Goal: Task Accomplishment & Management: Use online tool/utility

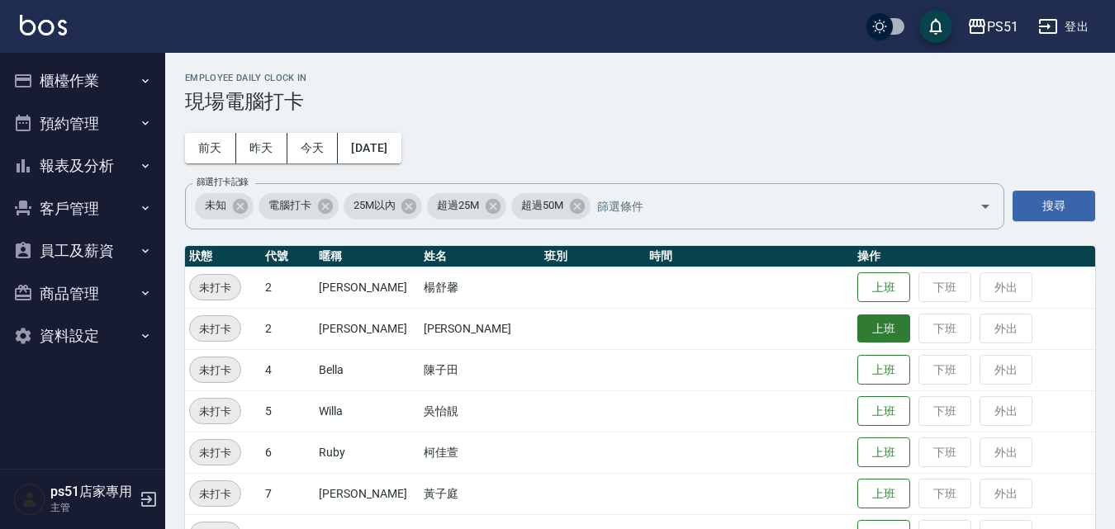
click at [865, 333] on button "上班" at bounding box center [883, 329] width 53 height 29
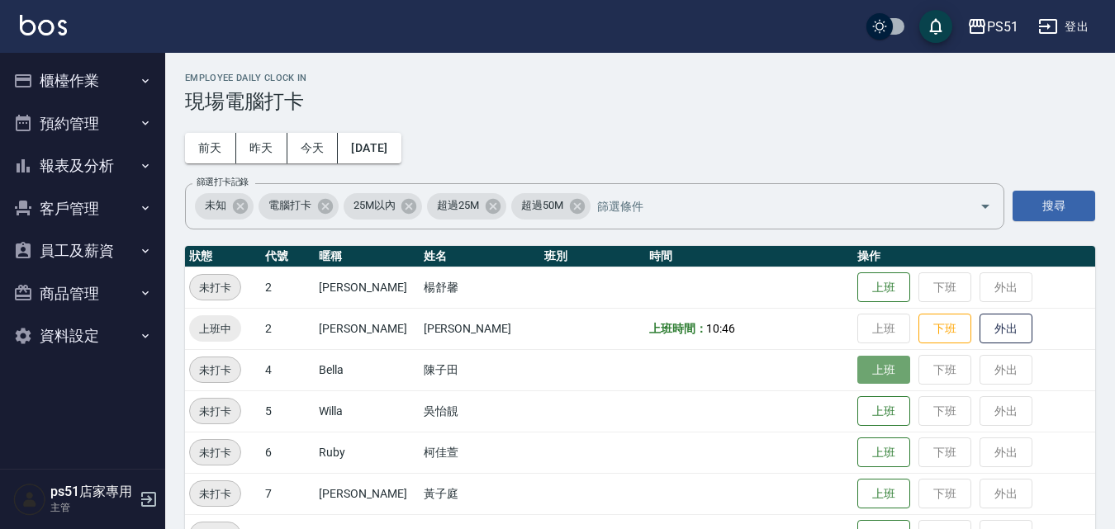
click at [860, 378] on button "上班" at bounding box center [883, 370] width 53 height 29
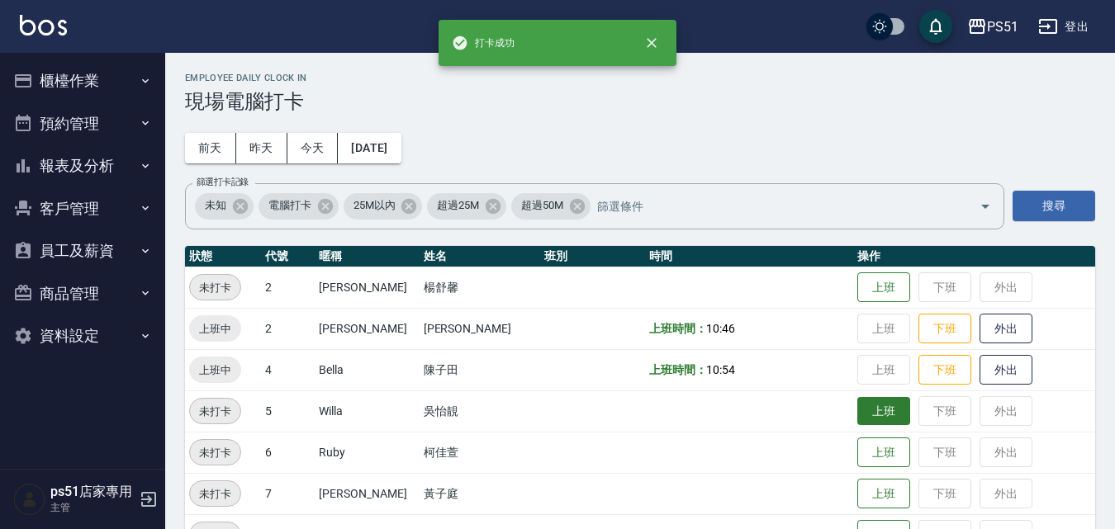
click at [860, 413] on button "上班" at bounding box center [883, 411] width 53 height 29
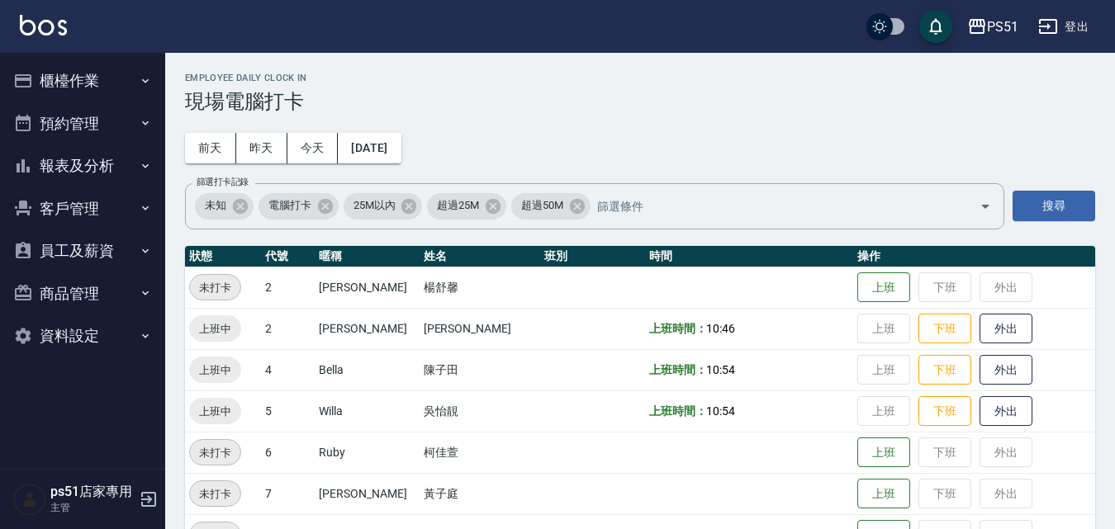
click at [142, 78] on icon "button" at bounding box center [145, 80] width 13 height 13
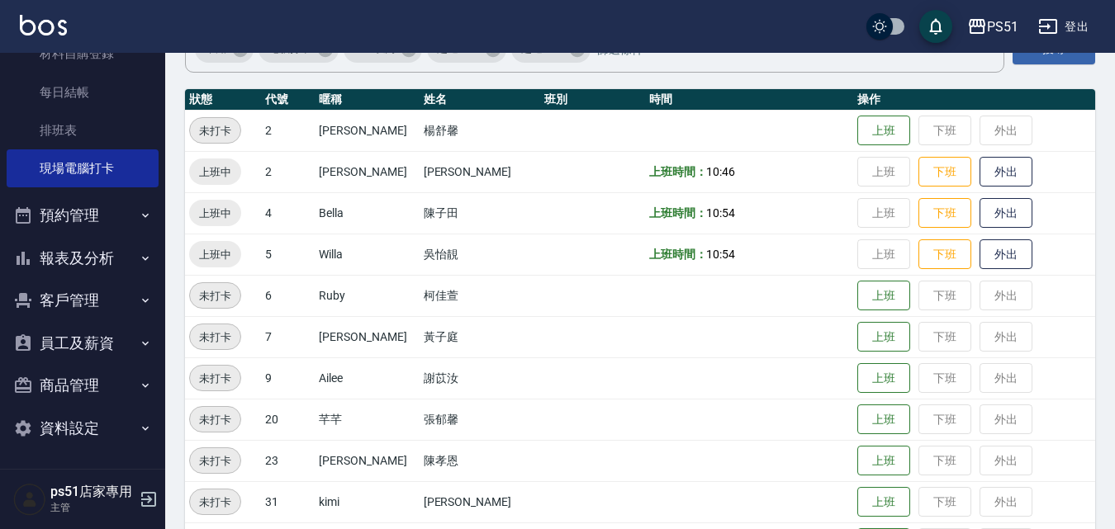
scroll to position [192, 0]
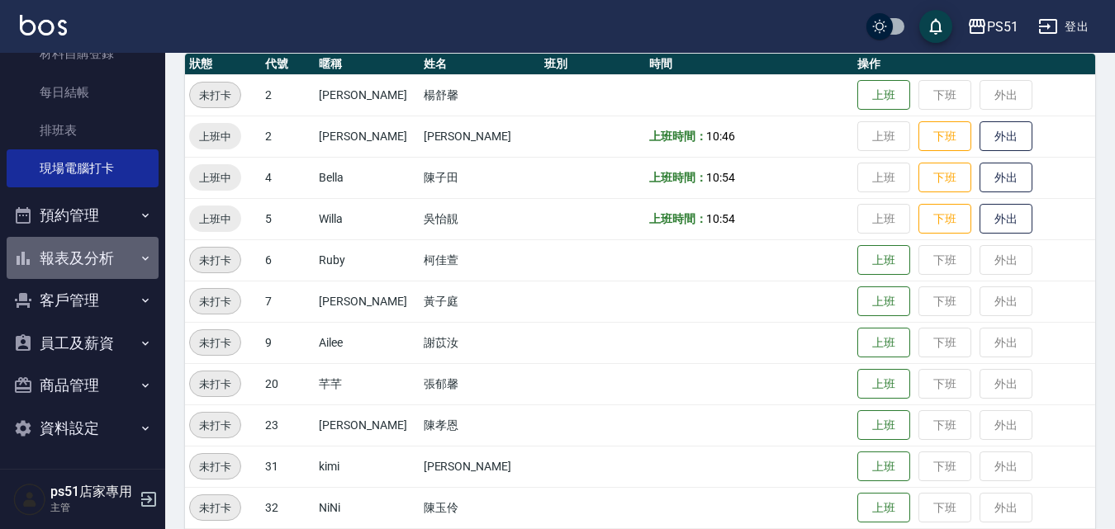
click at [97, 258] on button "報表及分析" at bounding box center [83, 258] width 152 height 43
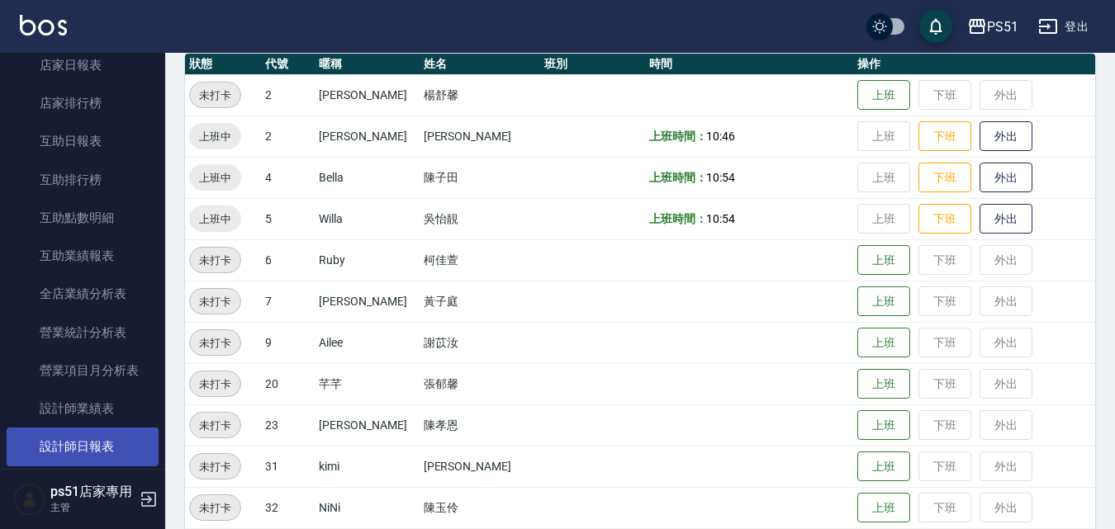
scroll to position [422, 0]
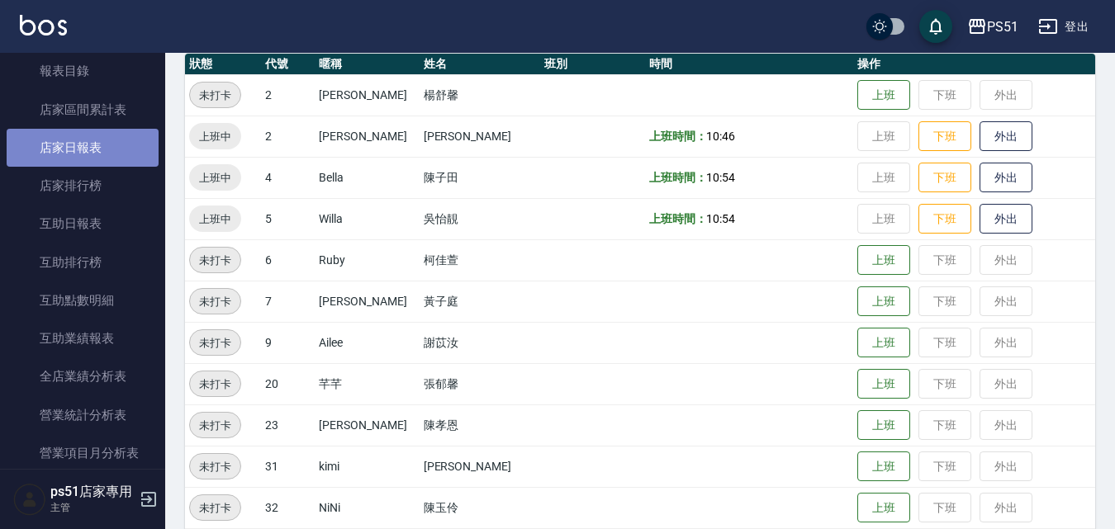
click at [112, 156] on link "店家日報表" at bounding box center [83, 148] width 152 height 38
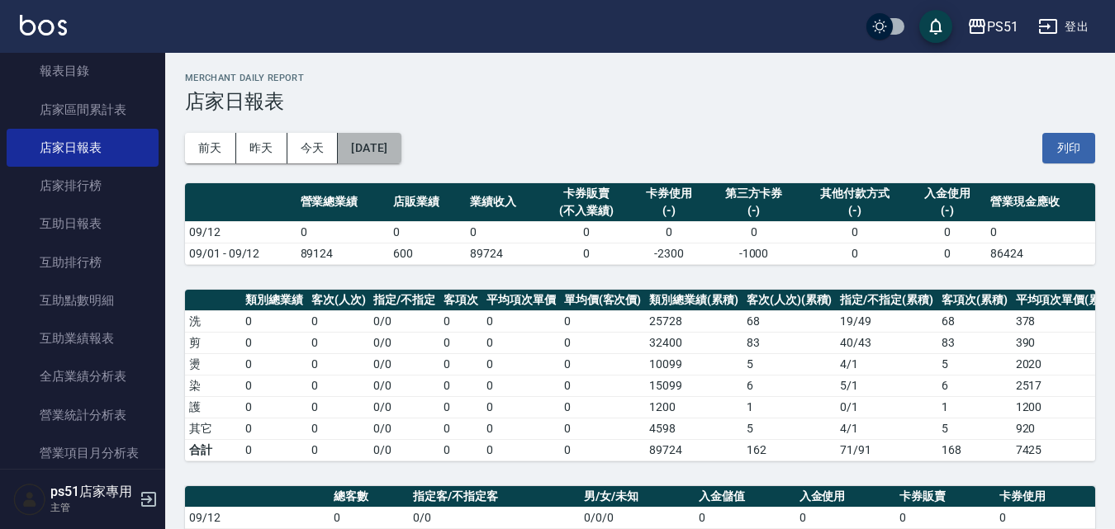
click at [401, 146] on button "[DATE]" at bounding box center [369, 148] width 63 height 31
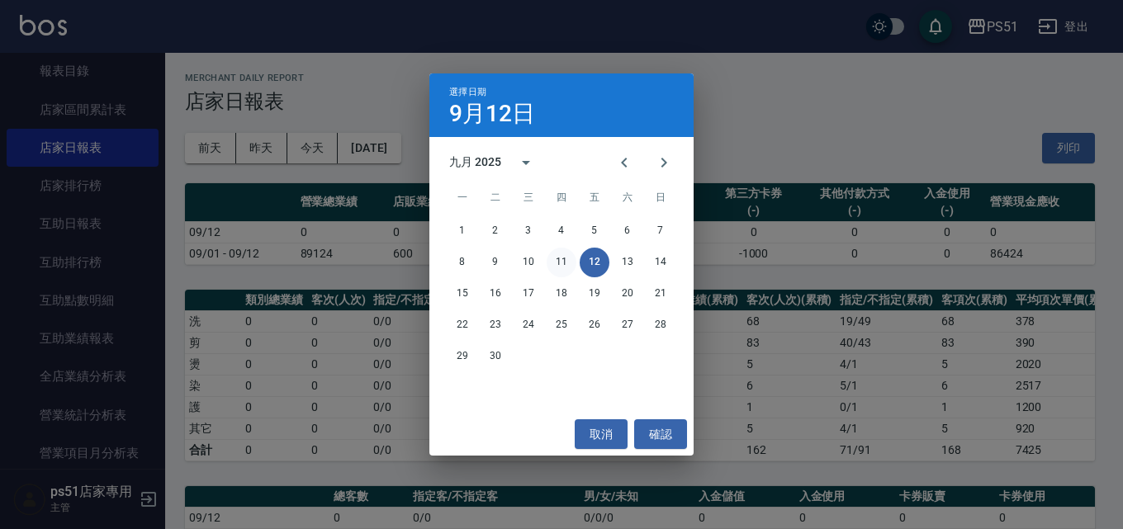
click at [559, 261] on button "11" at bounding box center [562, 263] width 30 height 30
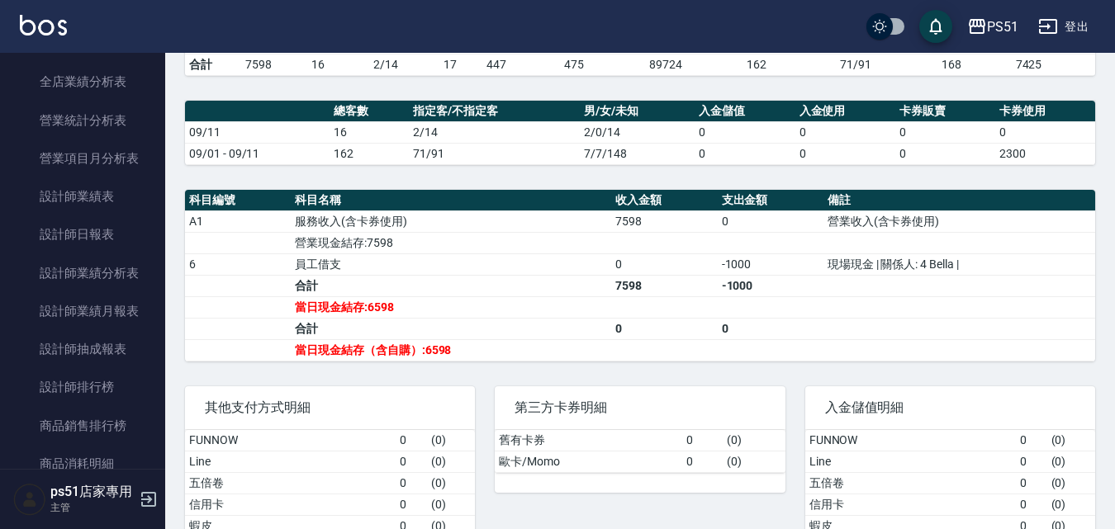
scroll to position [615, 0]
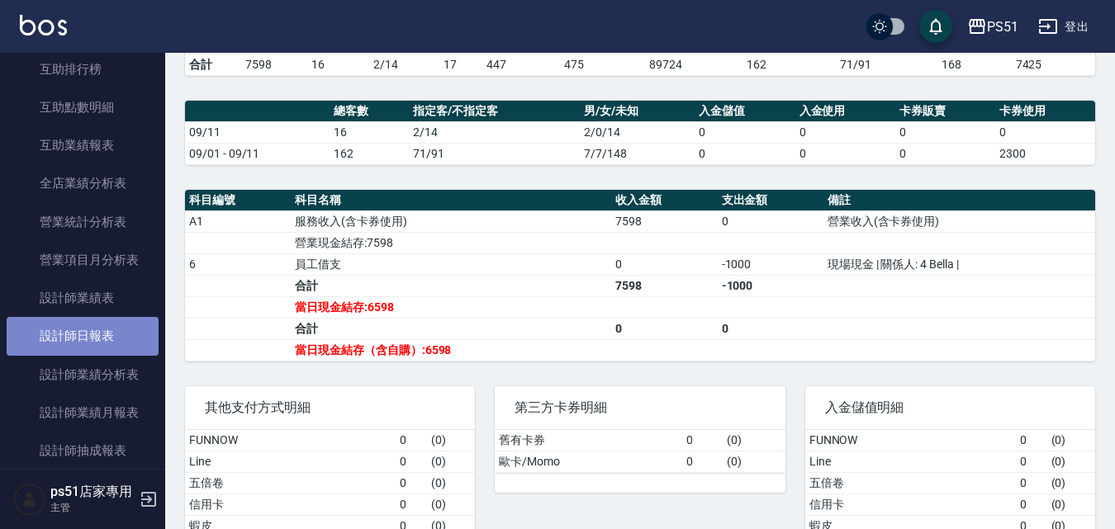
click at [120, 343] on link "設計師日報表" at bounding box center [83, 336] width 152 height 38
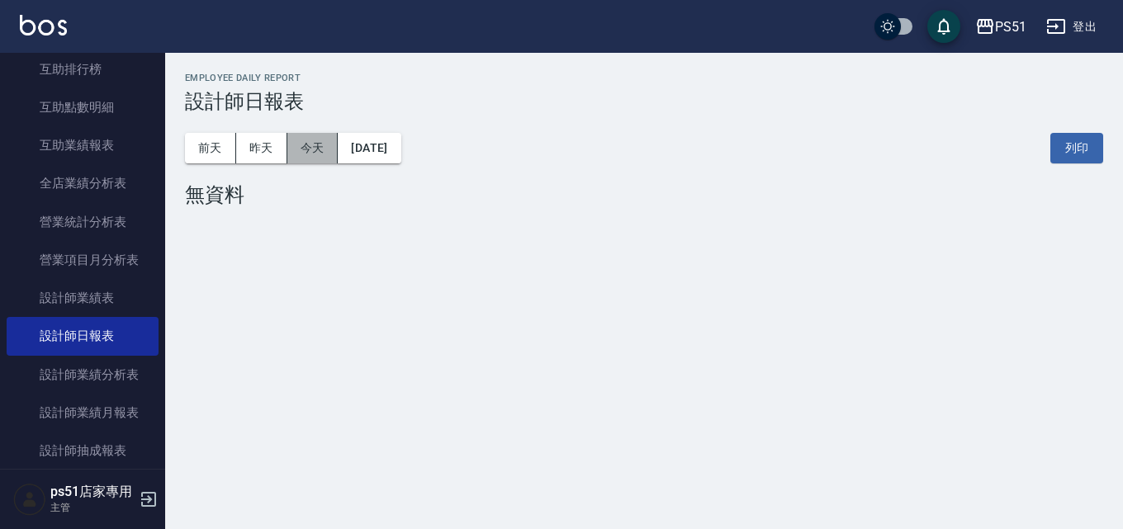
click at [315, 145] on button "今天" at bounding box center [312, 148] width 51 height 31
click at [280, 148] on button "昨天" at bounding box center [261, 148] width 51 height 31
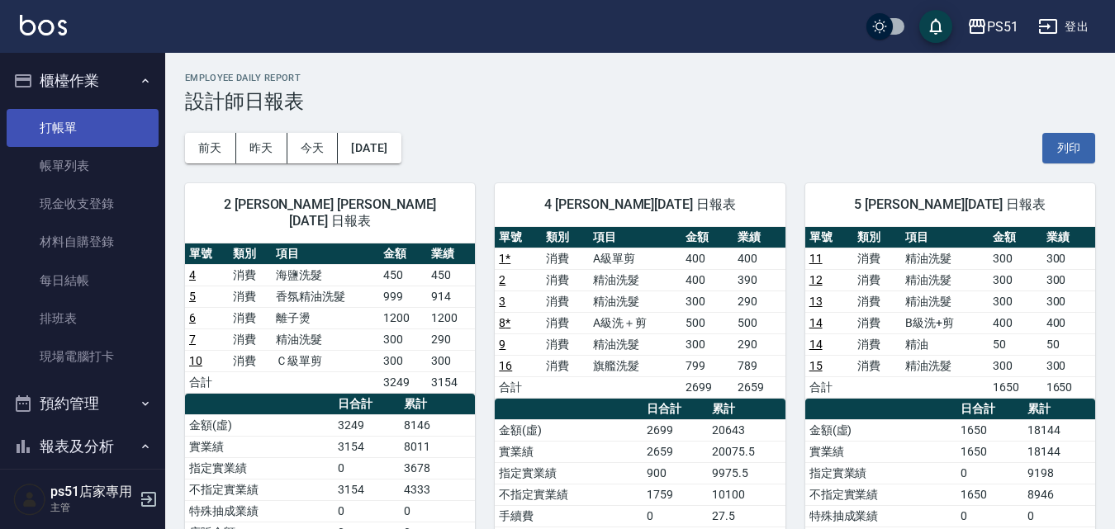
click at [69, 128] on link "打帳單" at bounding box center [83, 128] width 152 height 38
